Goal: Task Accomplishment & Management: Use online tool/utility

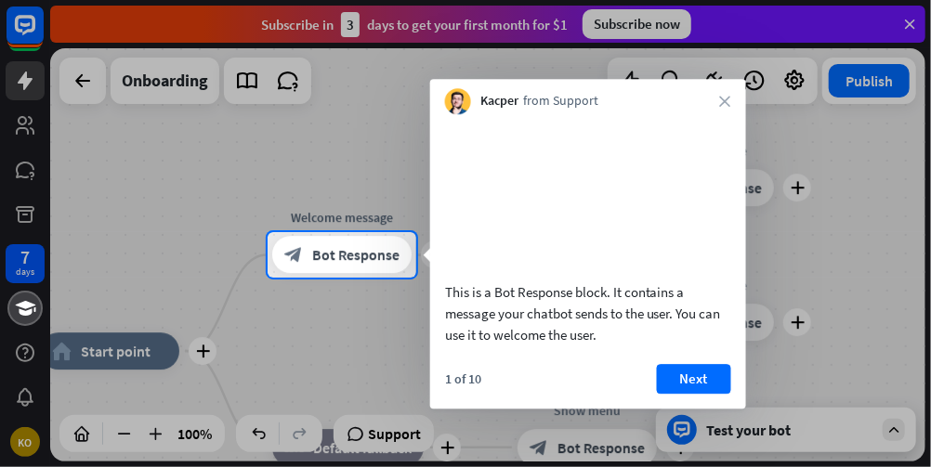
click at [907, 24] on div at bounding box center [465, 116] width 931 height 232
click at [912, 21] on div at bounding box center [465, 116] width 931 height 232
click at [676, 389] on button "Next" at bounding box center [694, 379] width 74 height 30
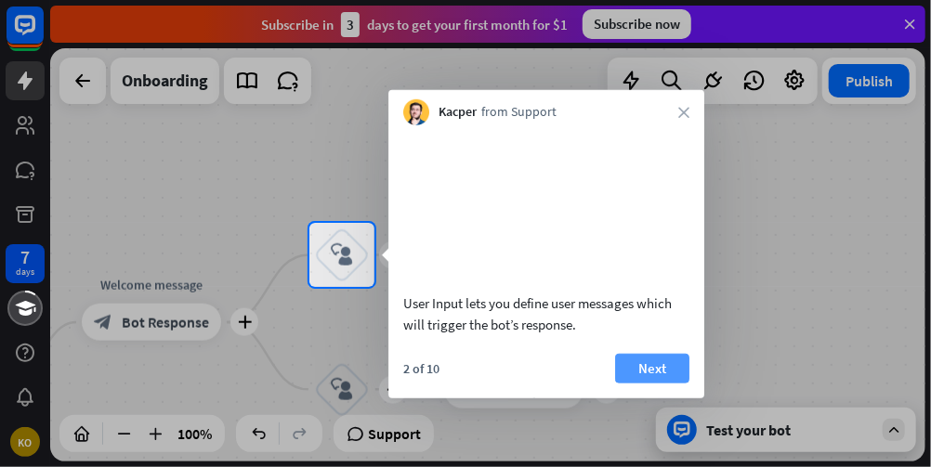
click at [648, 378] on button "Next" at bounding box center [652, 368] width 74 height 30
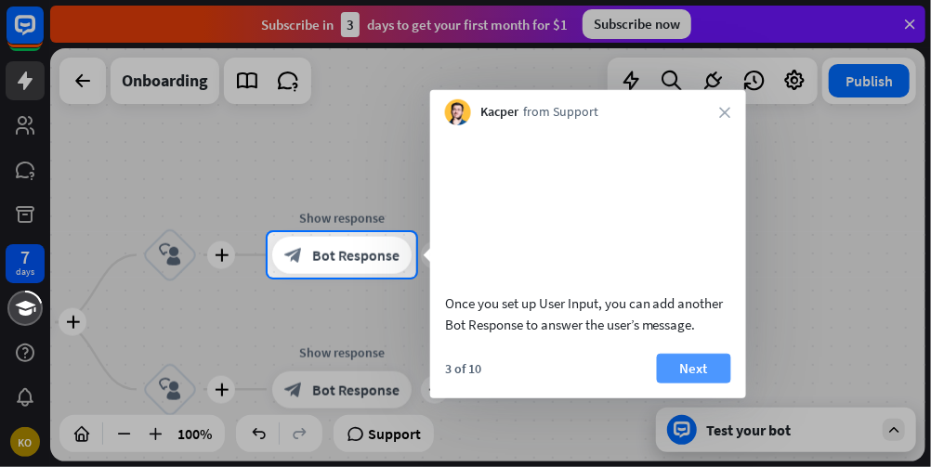
click at [664, 383] on button "Next" at bounding box center [694, 368] width 74 height 30
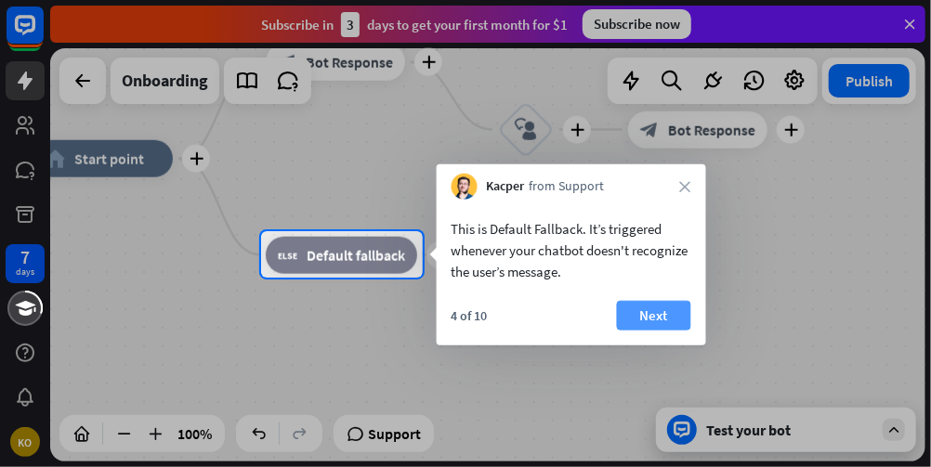
click at [662, 302] on button "Next" at bounding box center [654, 316] width 74 height 30
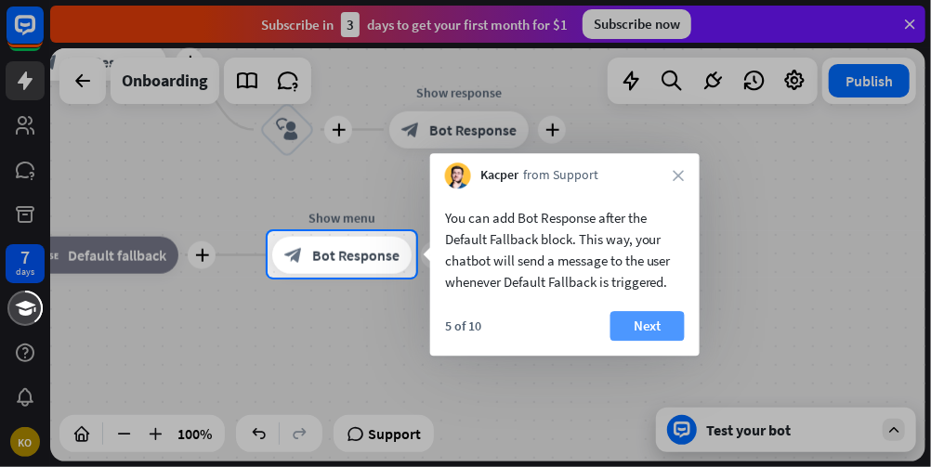
click at [649, 318] on button "Next" at bounding box center [647, 326] width 74 height 30
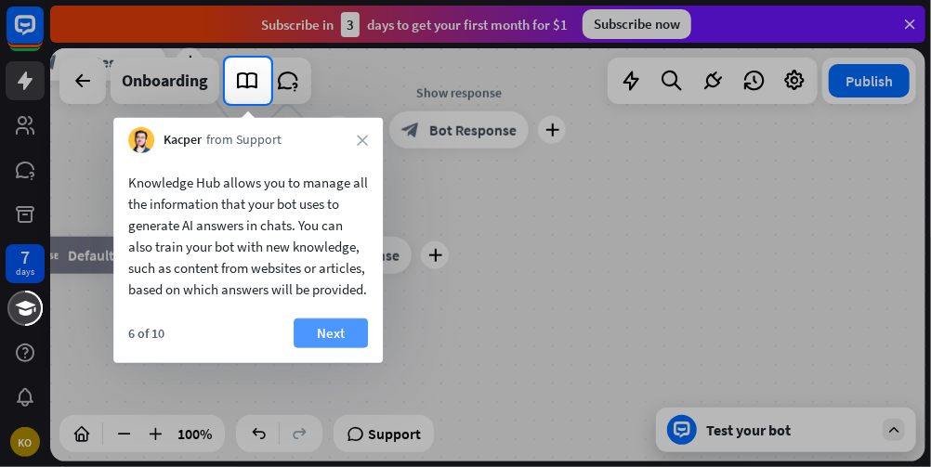
click at [321, 348] on button "Next" at bounding box center [331, 334] width 74 height 30
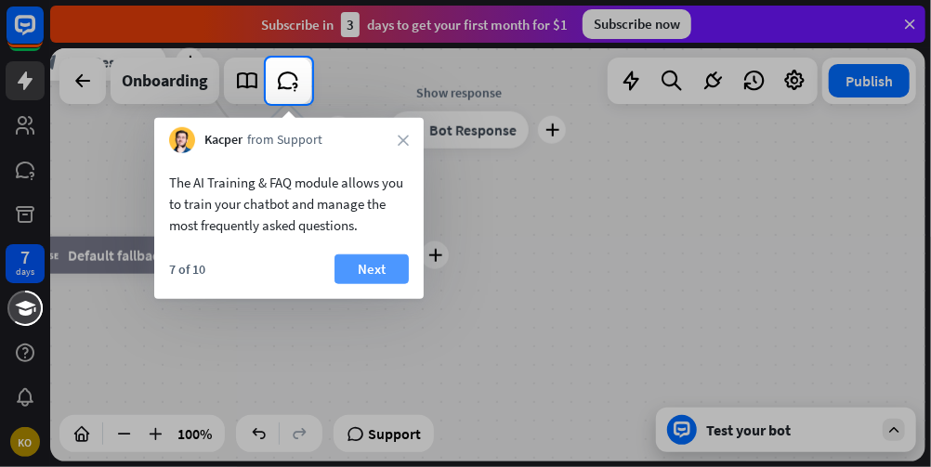
click at [368, 276] on button "Next" at bounding box center [371, 269] width 74 height 30
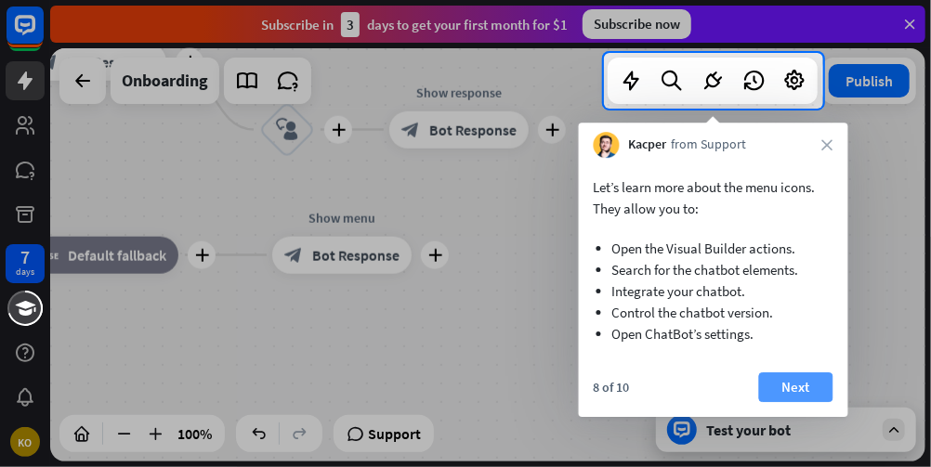
click at [799, 376] on button "Next" at bounding box center [796, 387] width 74 height 30
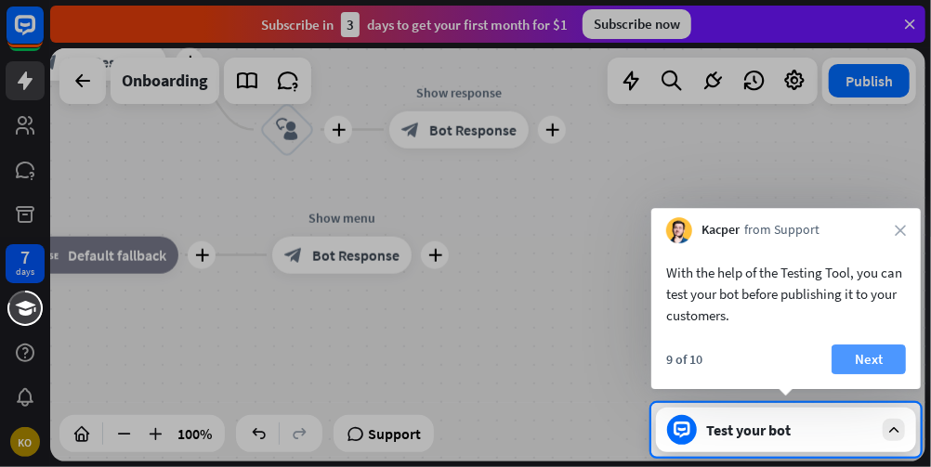
click at [886, 360] on button "Next" at bounding box center [868, 360] width 74 height 30
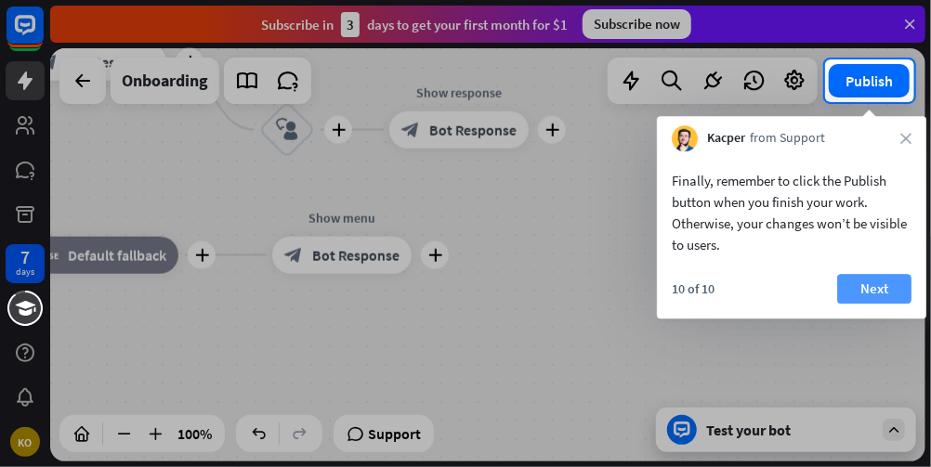
click at [893, 281] on button "Next" at bounding box center [874, 289] width 74 height 30
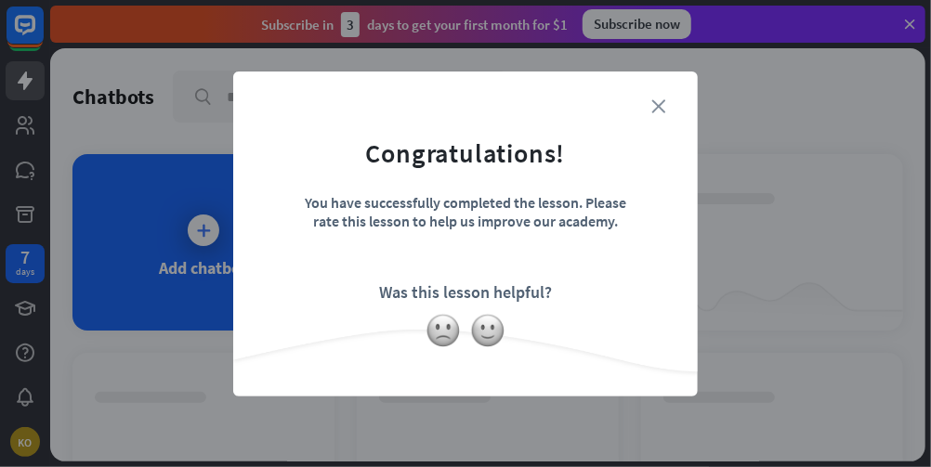
click at [659, 106] on icon "close" at bounding box center [658, 106] width 14 height 14
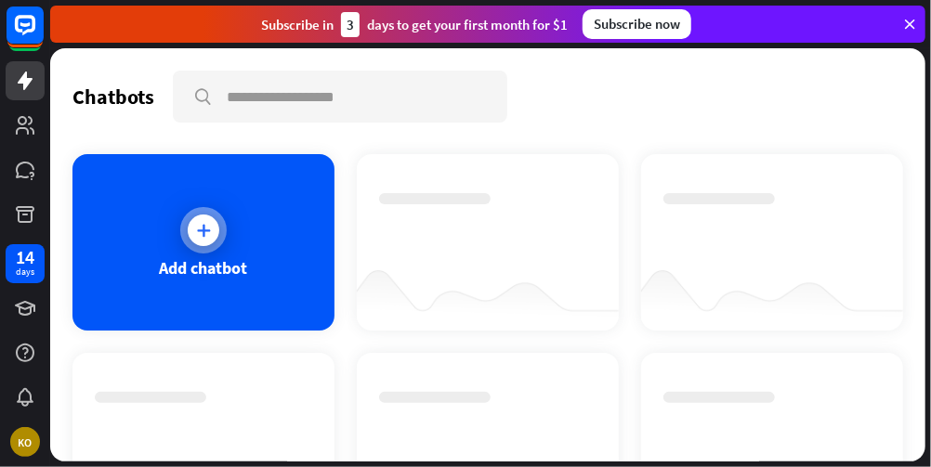
click at [156, 215] on div "Add chatbot" at bounding box center [203, 242] width 262 height 176
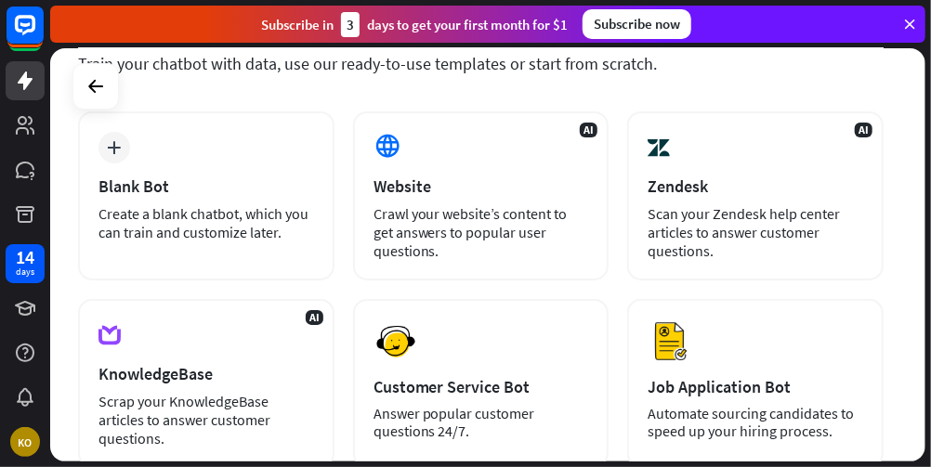
scroll to position [137, 0]
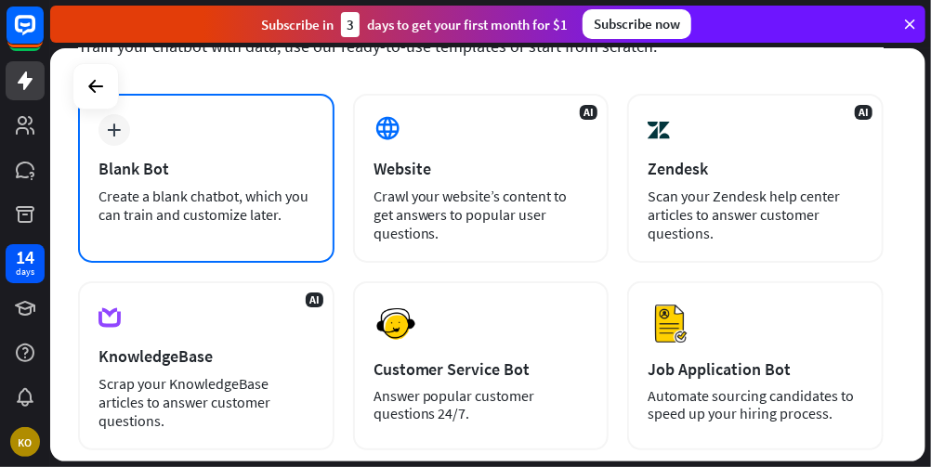
click at [199, 201] on div "Create a blank chatbot, which you can train and customize later." at bounding box center [205, 205] width 215 height 37
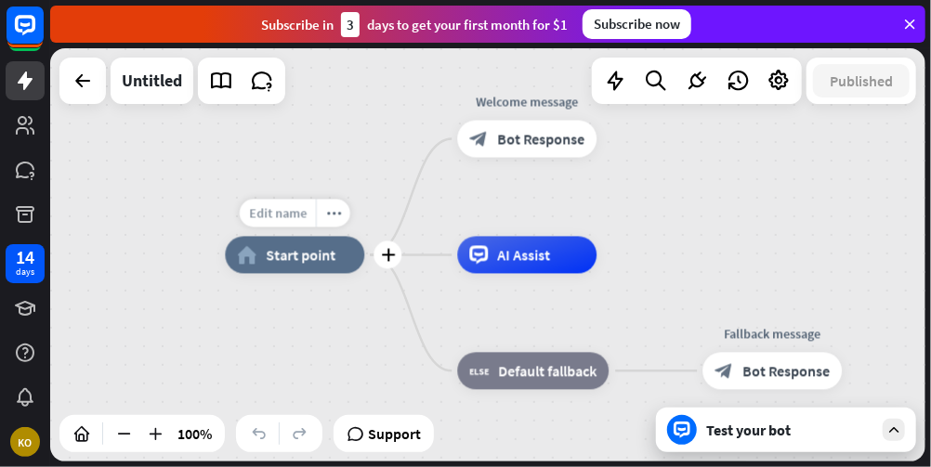
click at [280, 203] on div "Edit name" at bounding box center [278, 214] width 76 height 28
type input "*"
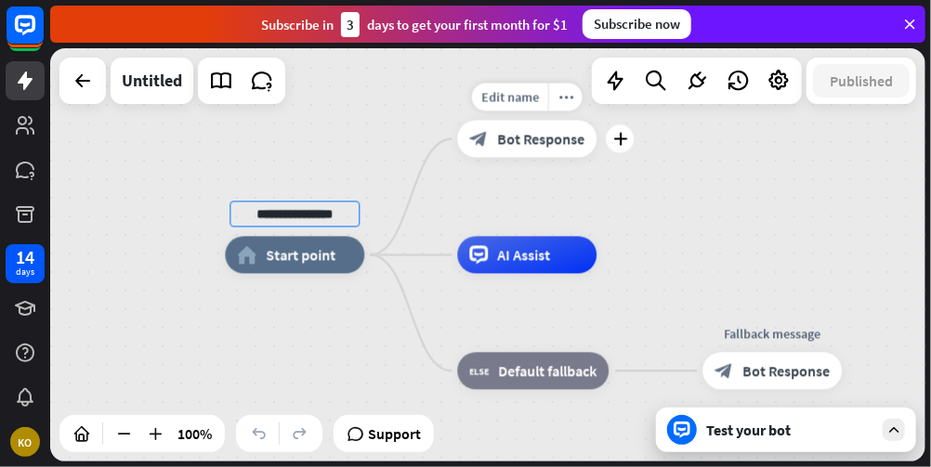
type input "**********"
click at [466, 191] on div "**********" at bounding box center [487, 254] width 875 height 413
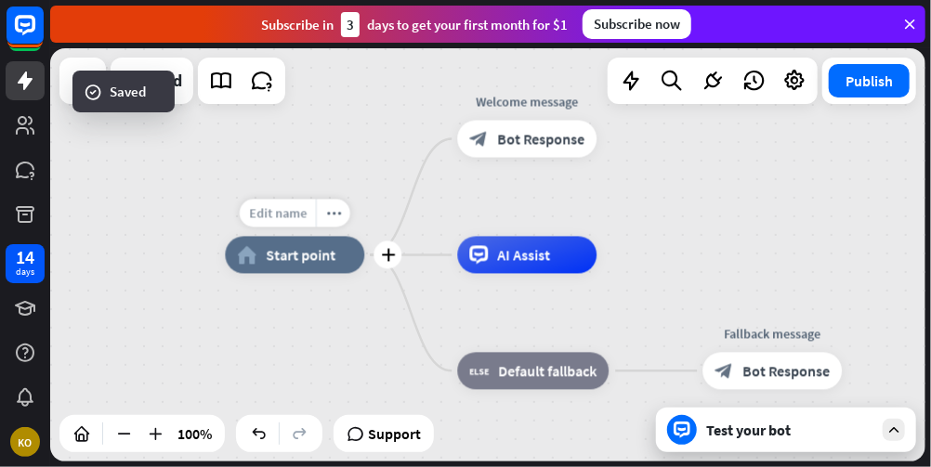
click at [294, 220] on span "Edit name" at bounding box center [278, 213] width 58 height 17
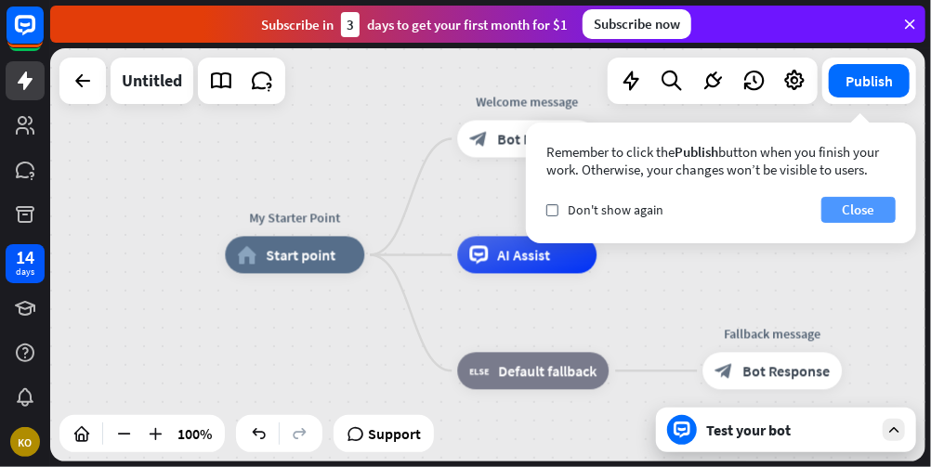
click at [874, 200] on button "Close" at bounding box center [858, 210] width 74 height 26
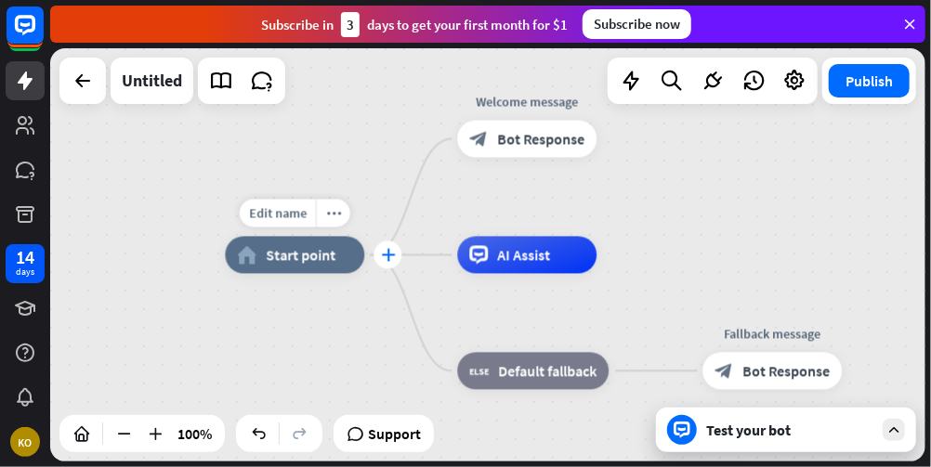
click at [384, 250] on icon "plus" at bounding box center [388, 255] width 14 height 13
